Goal: Find contact information: Find contact information

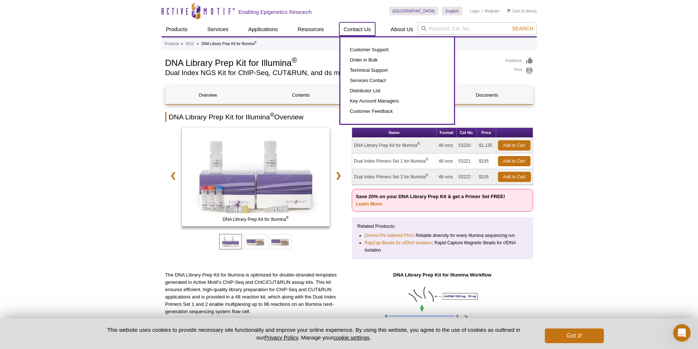
click at [360, 27] on link "Contact Us" at bounding box center [357, 29] width 36 height 14
click at [366, 51] on link "Customer Support" at bounding box center [397, 50] width 99 height 10
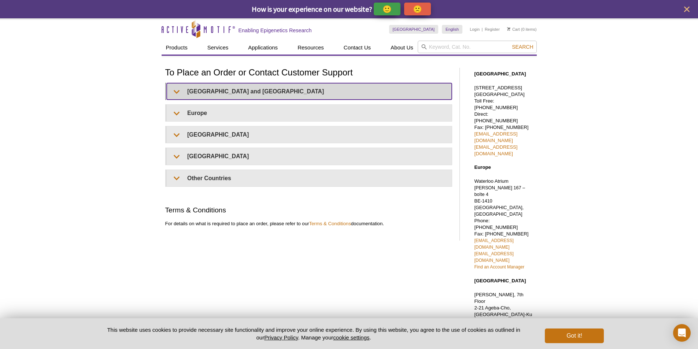
click at [179, 89] on summary "United States and Canada" at bounding box center [309, 91] width 285 height 16
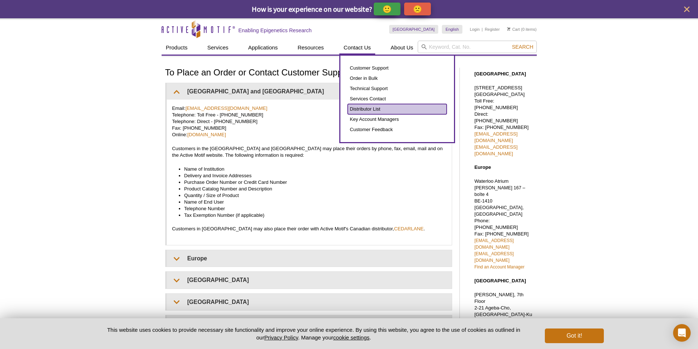
click at [363, 112] on link "Distributor List" at bounding box center [397, 109] width 99 height 10
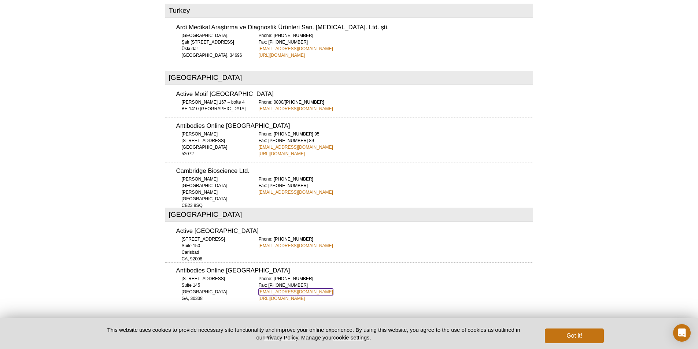
scroll to position [2945, 0]
